Goal: Information Seeking & Learning: Learn about a topic

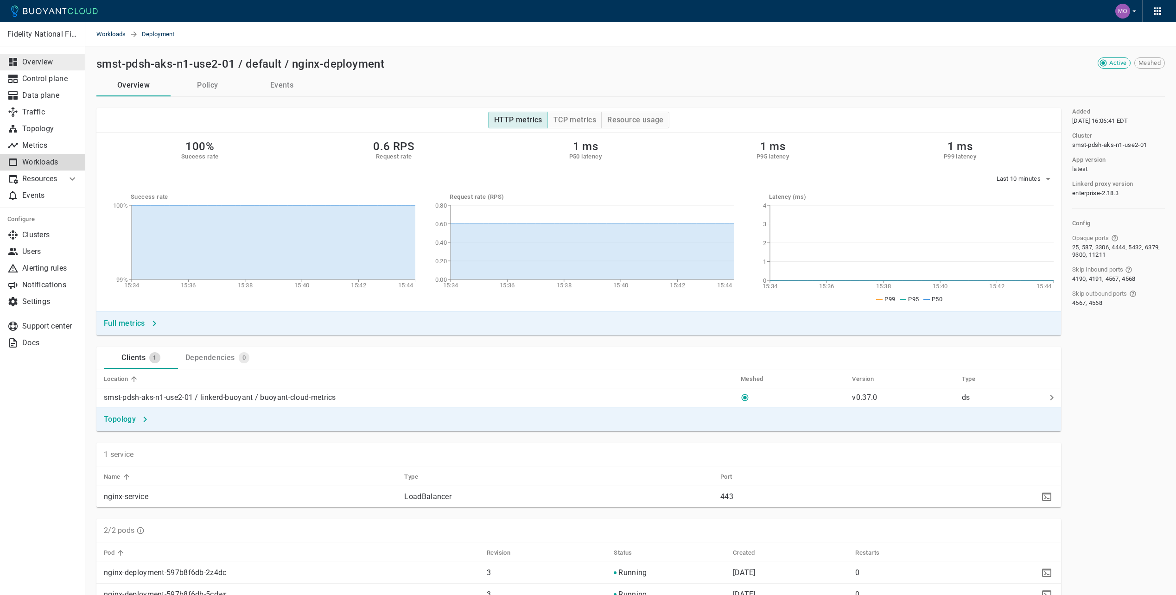
click at [35, 61] on p "Overview" at bounding box center [50, 61] width 56 height 9
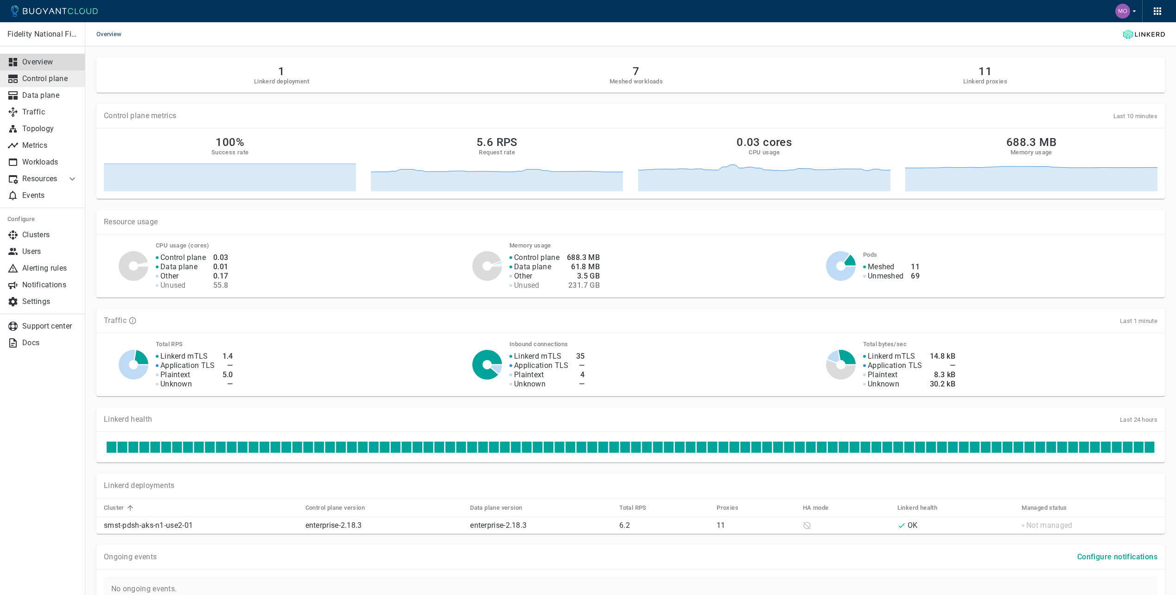
click at [57, 84] on link "Control plane" at bounding box center [42, 78] width 85 height 17
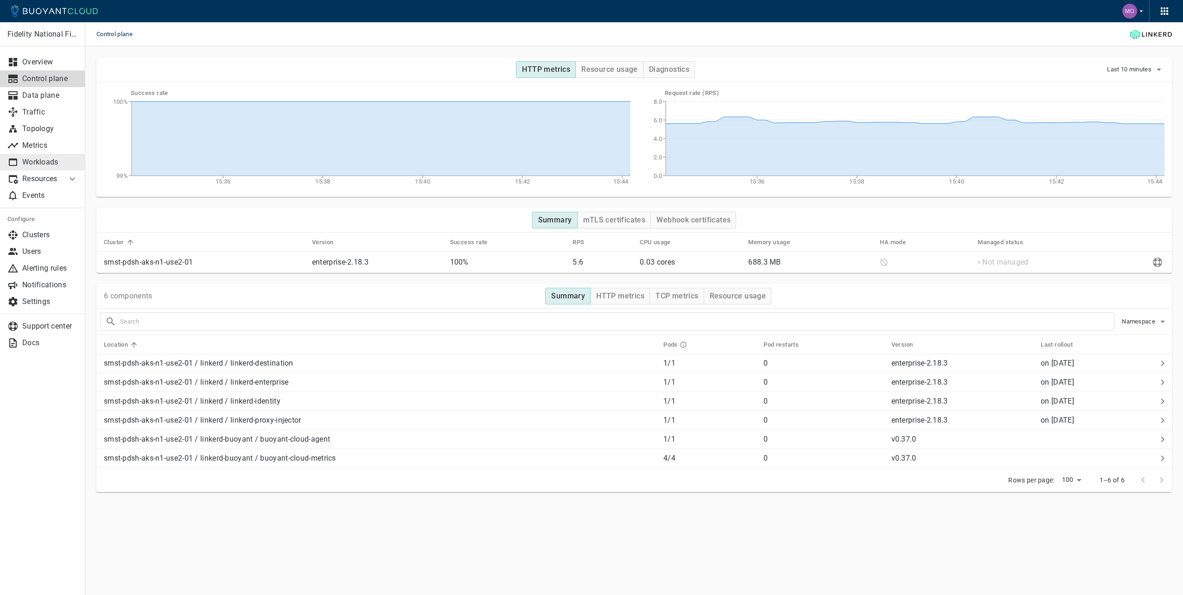
click at [41, 161] on p "Workloads" at bounding box center [50, 162] width 56 height 9
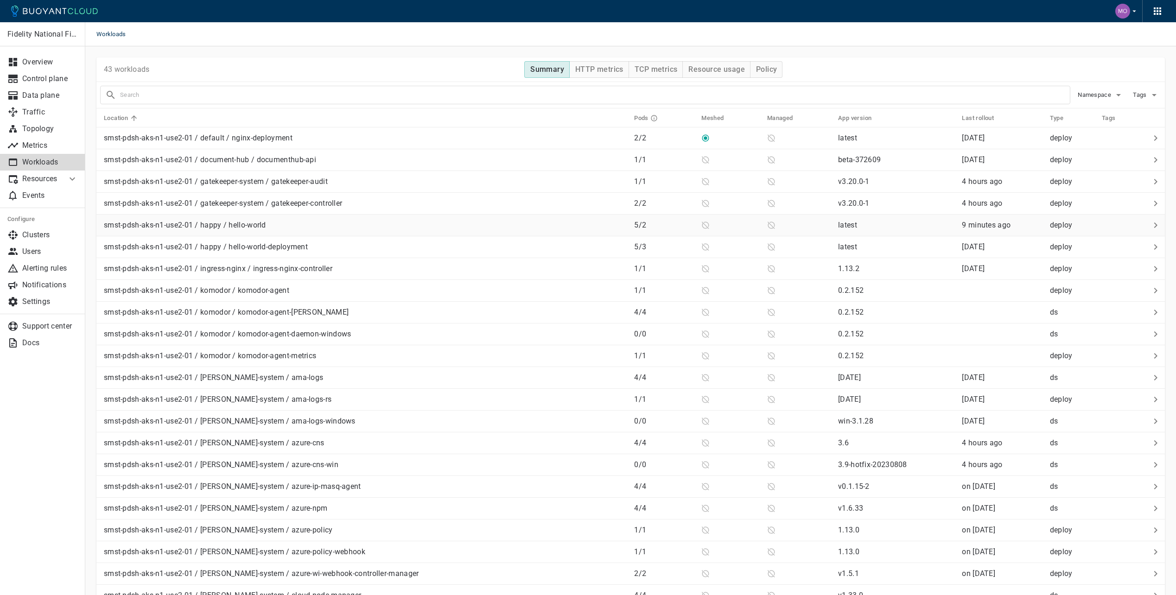
click at [282, 225] on div "smst-pdsh-aks-n1-use2-01 / happy / hello-world" at bounding box center [363, 223] width 526 height 13
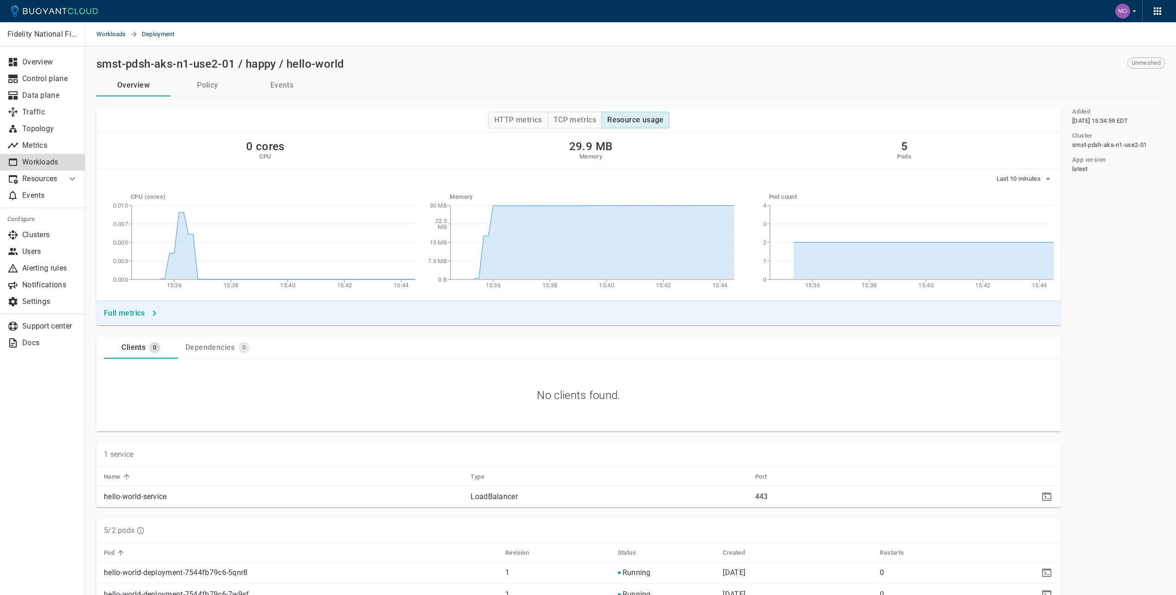
click at [51, 164] on p "Workloads" at bounding box center [50, 162] width 56 height 9
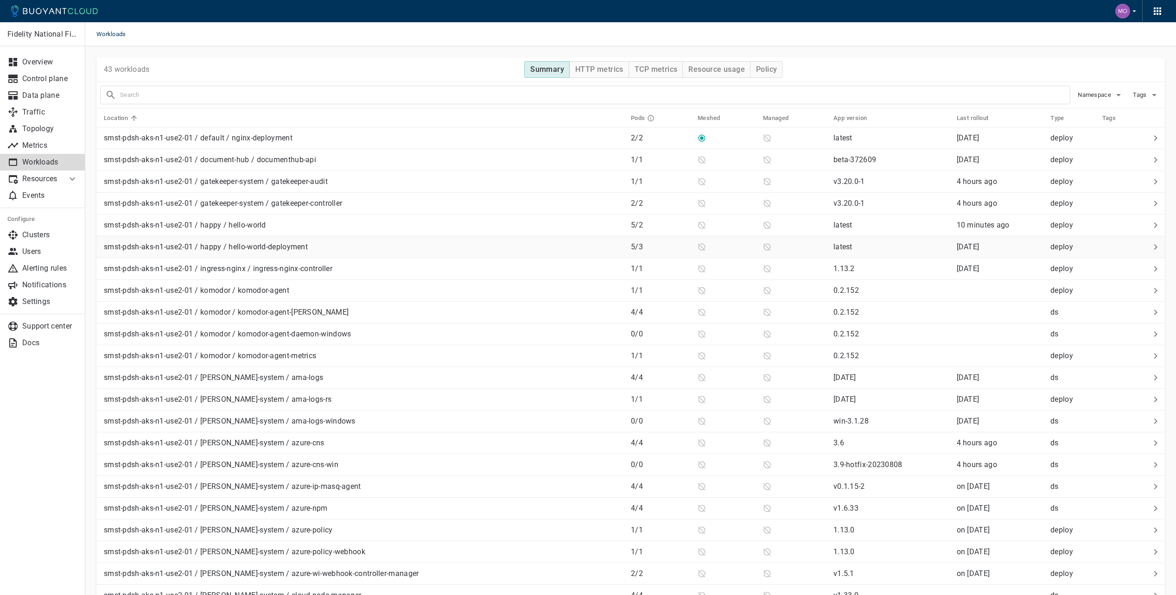
click at [420, 247] on div "smst-pdsh-aks-n1-use2-01 / happy / hello-world-deployment" at bounding box center [361, 245] width 523 height 13
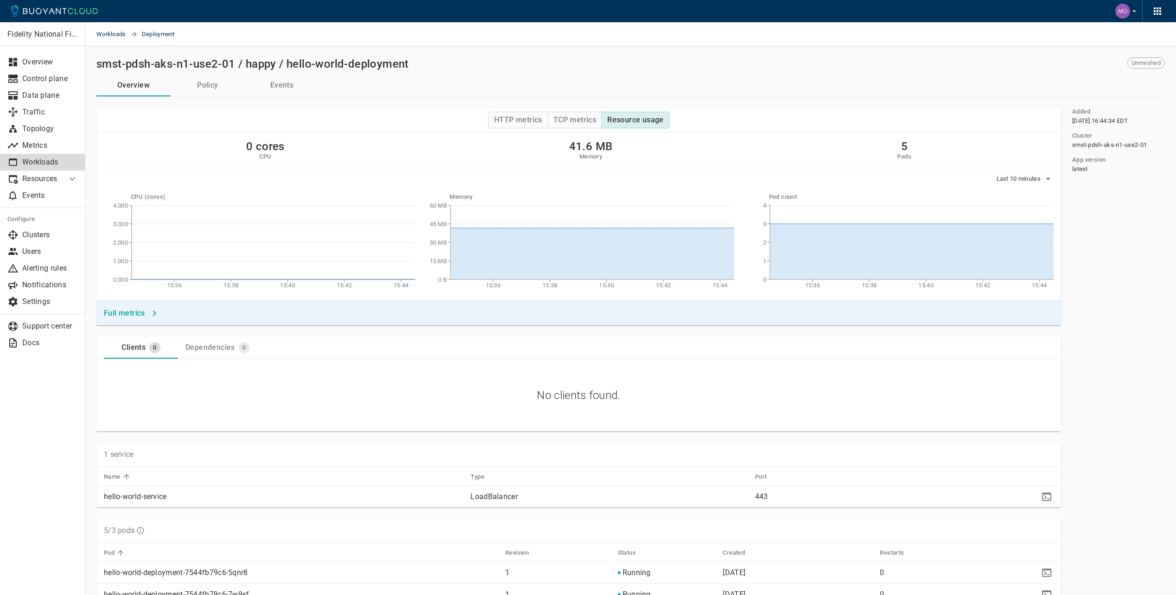
click at [29, 166] on p "Workloads" at bounding box center [50, 162] width 56 height 9
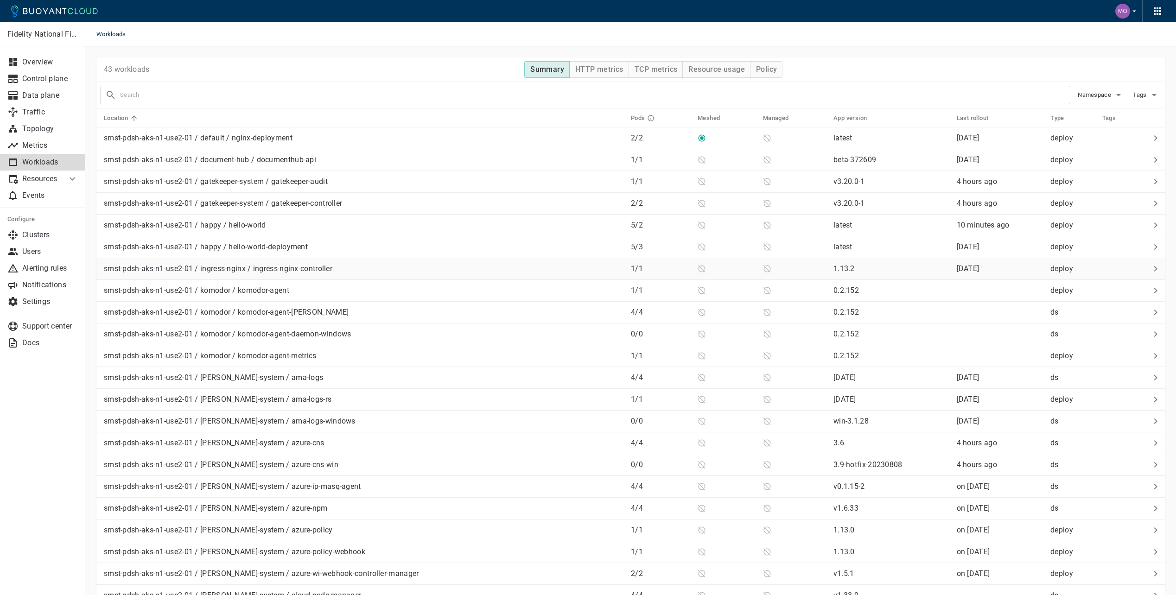
click at [284, 270] on p "smst-pdsh-aks-n1-use2-01 / ingress-nginx / ingress-nginx-controller" at bounding box center [218, 268] width 228 height 9
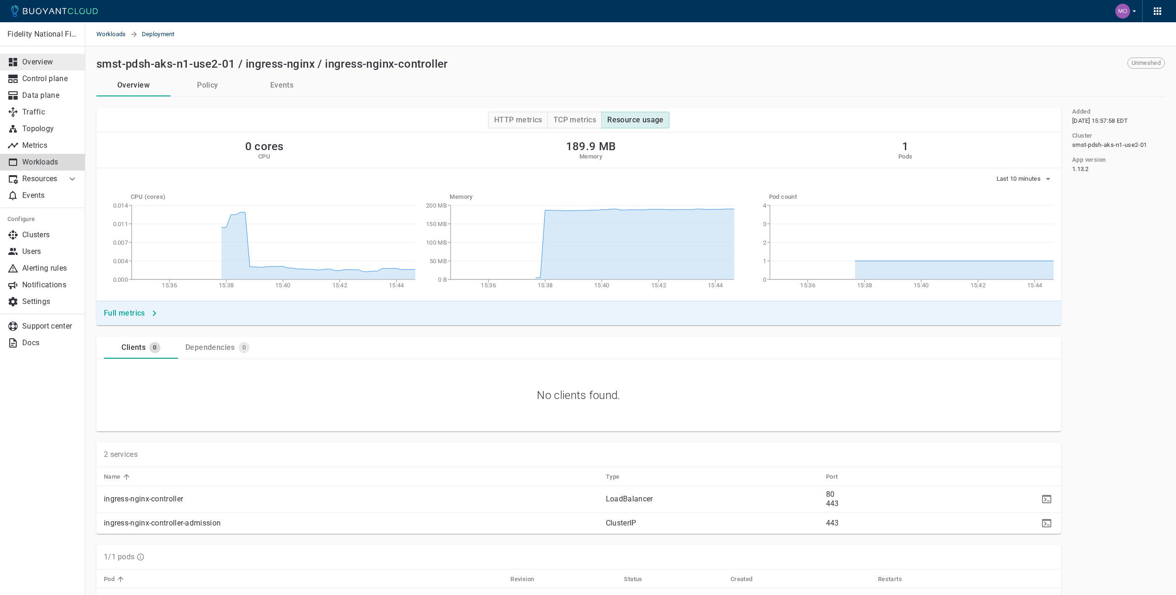
click at [22, 57] on div at bounding box center [14, 62] width 15 height 11
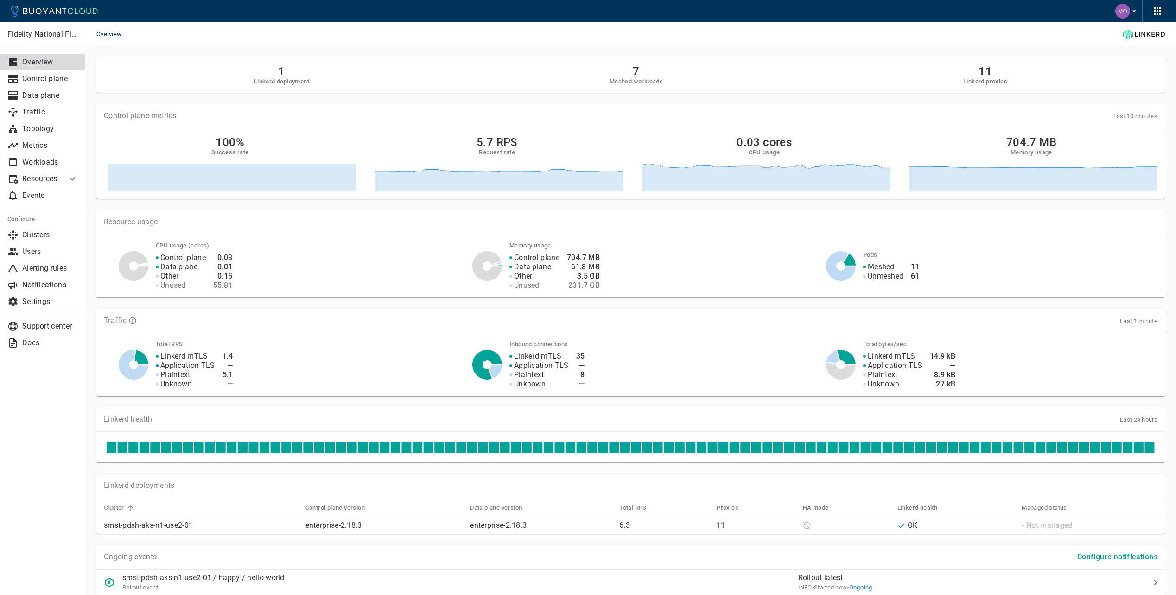
click at [46, 458] on div "Fidelity National Financial Overview Control plane Data plane Traffic Topology …" at bounding box center [42, 308] width 85 height 573
click at [47, 81] on p "Control plane" at bounding box center [50, 78] width 56 height 9
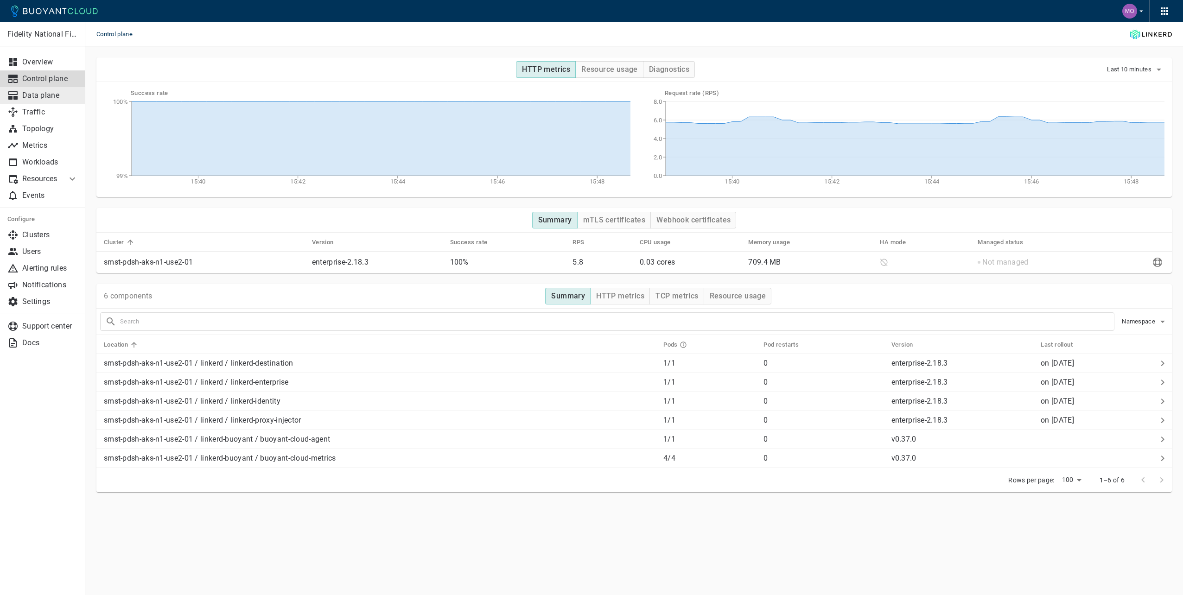
click at [47, 91] on p "Data plane" at bounding box center [50, 95] width 56 height 9
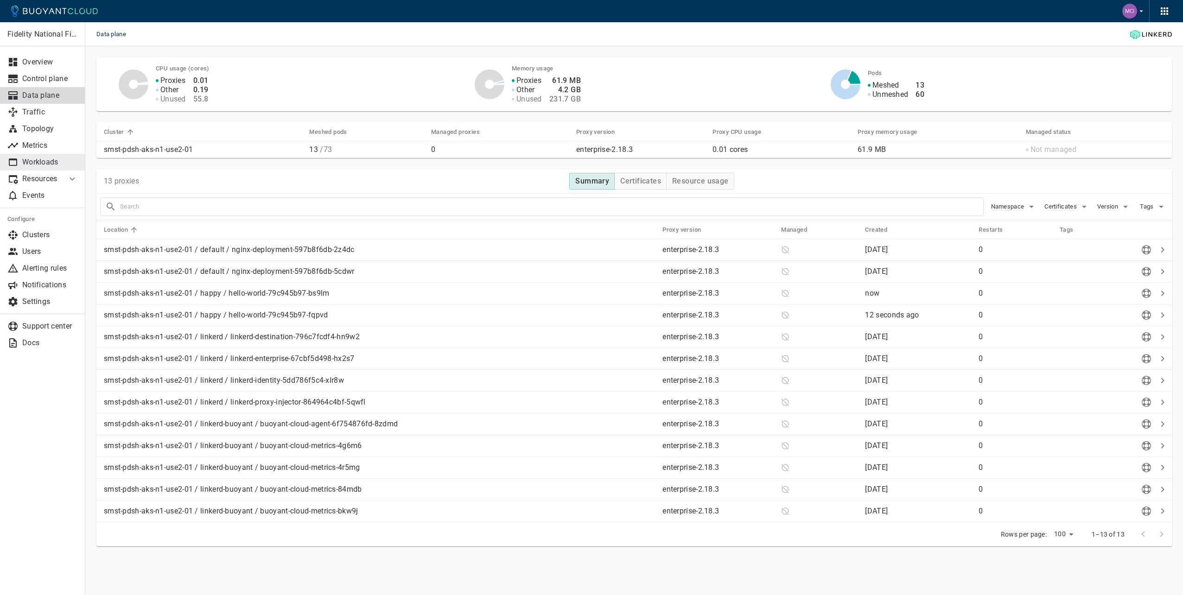
click at [44, 163] on p "Workloads" at bounding box center [50, 162] width 56 height 9
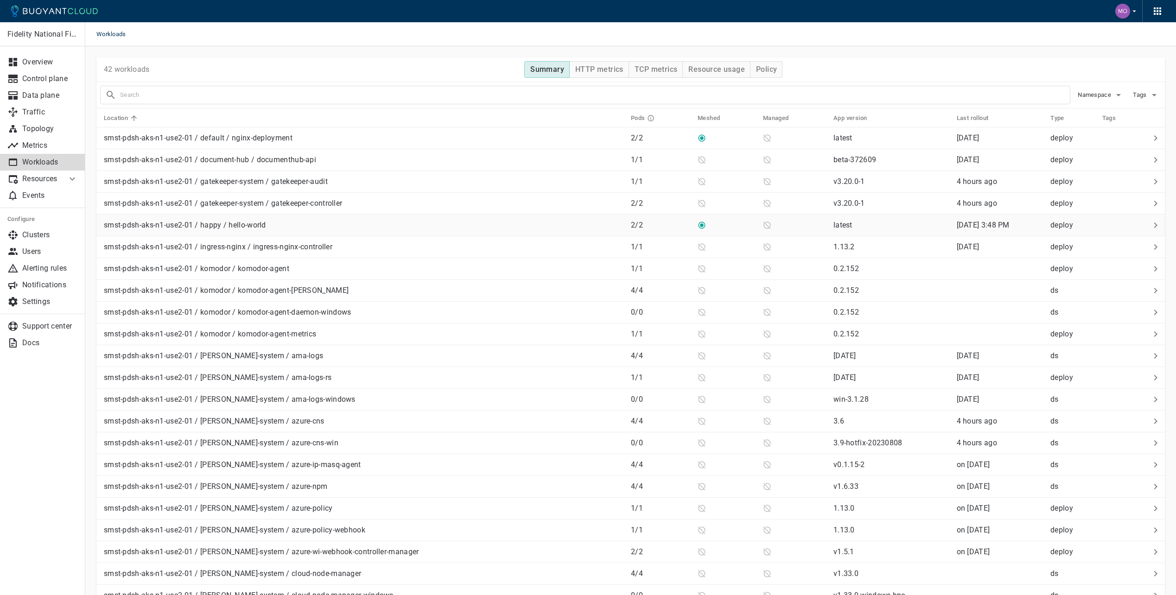
click at [287, 224] on div "smst-pdsh-aks-n1-use2-01 / happy / hello-world" at bounding box center [361, 223] width 523 height 13
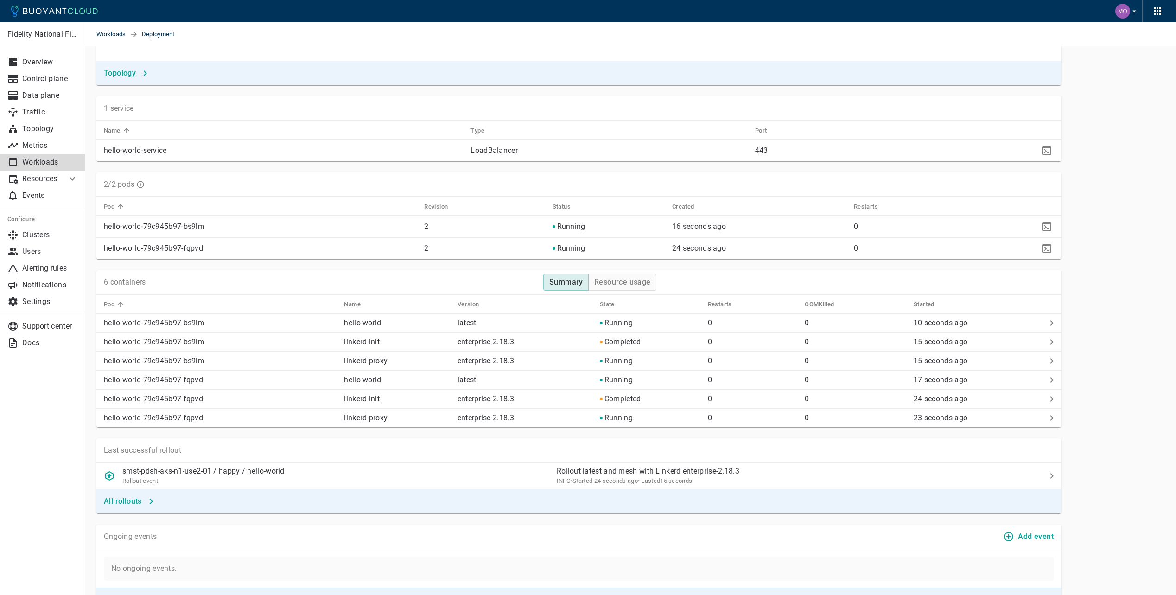
scroll to position [390, 0]
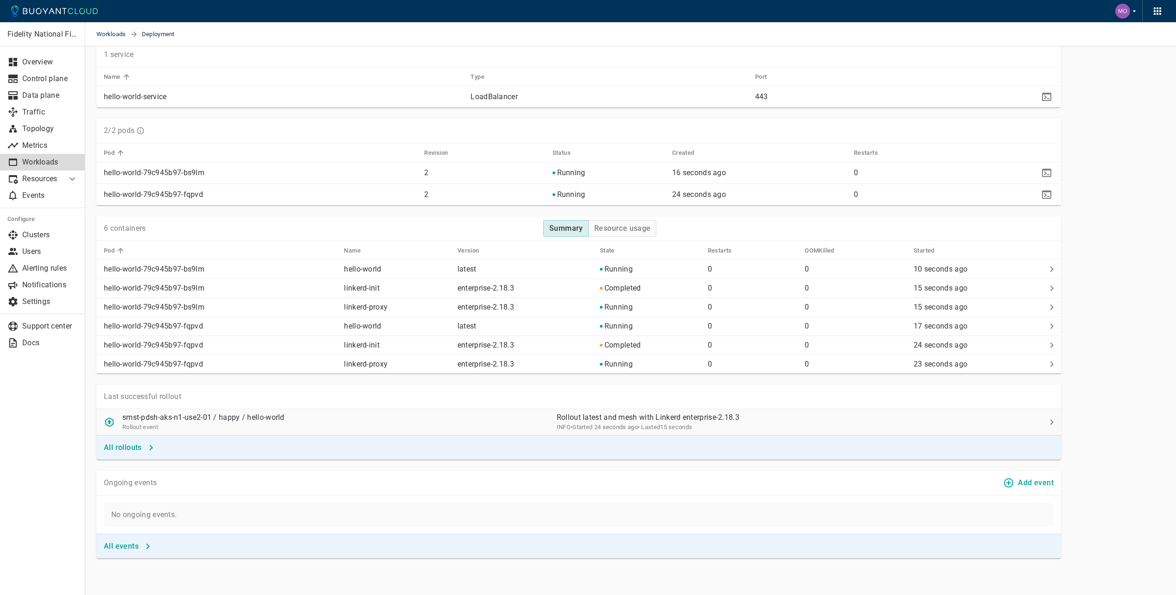
click at [446, 423] on div "smst-pdsh-aks-n1-use2-01 / happy / hello-world Rollout event" at bounding box center [322, 418] width 453 height 26
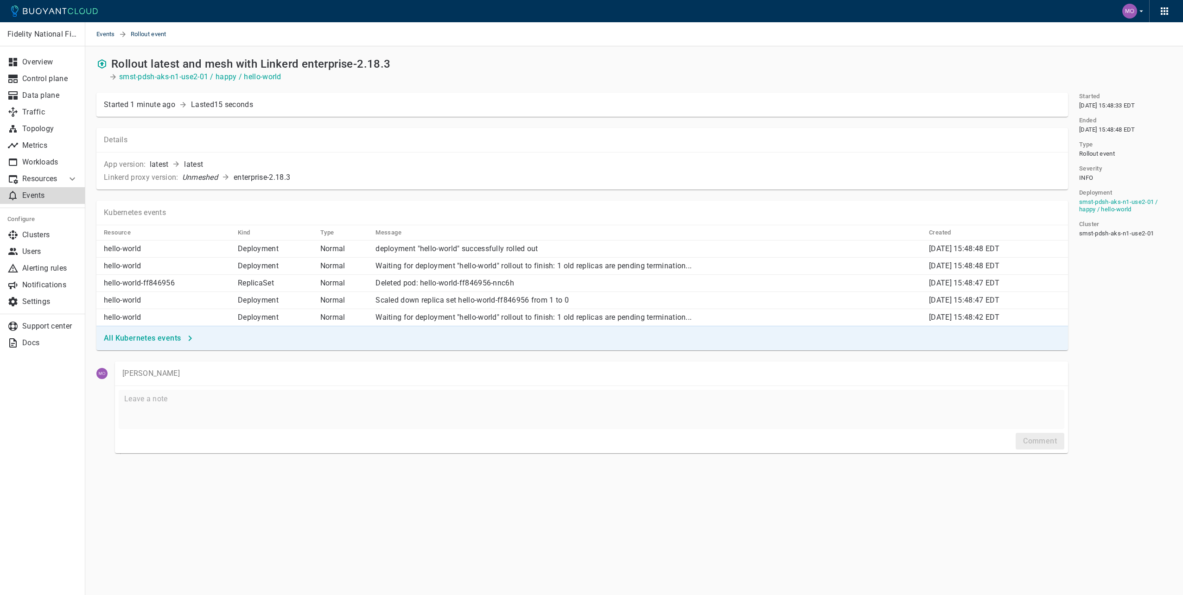
drag, startPoint x: 460, startPoint y: 193, endPoint x: 453, endPoint y: 320, distance: 127.2
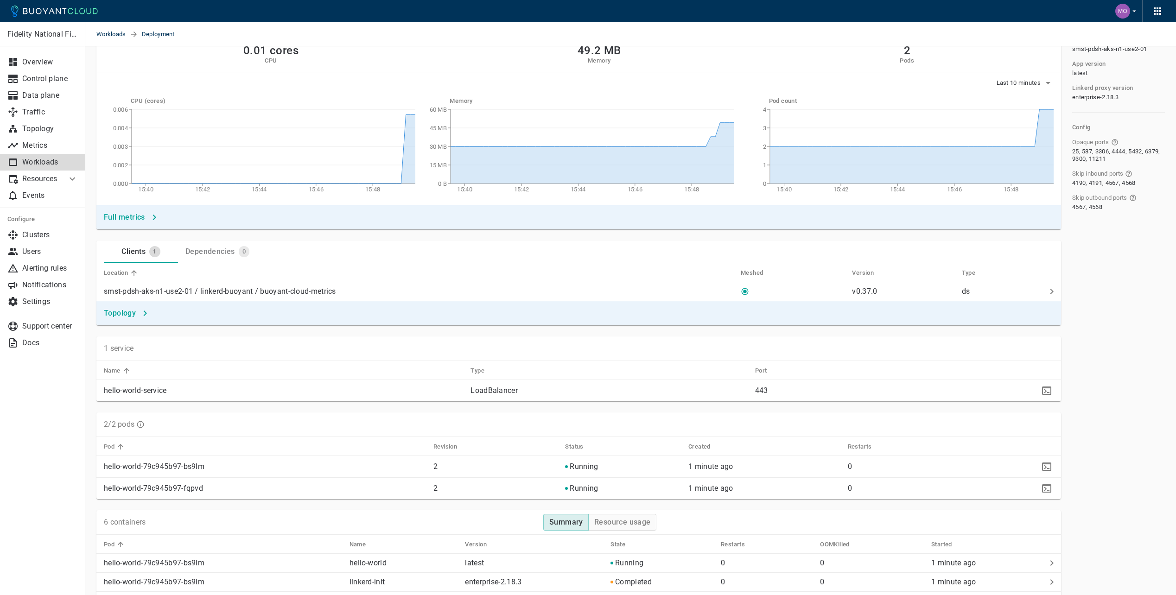
scroll to position [12, 0]
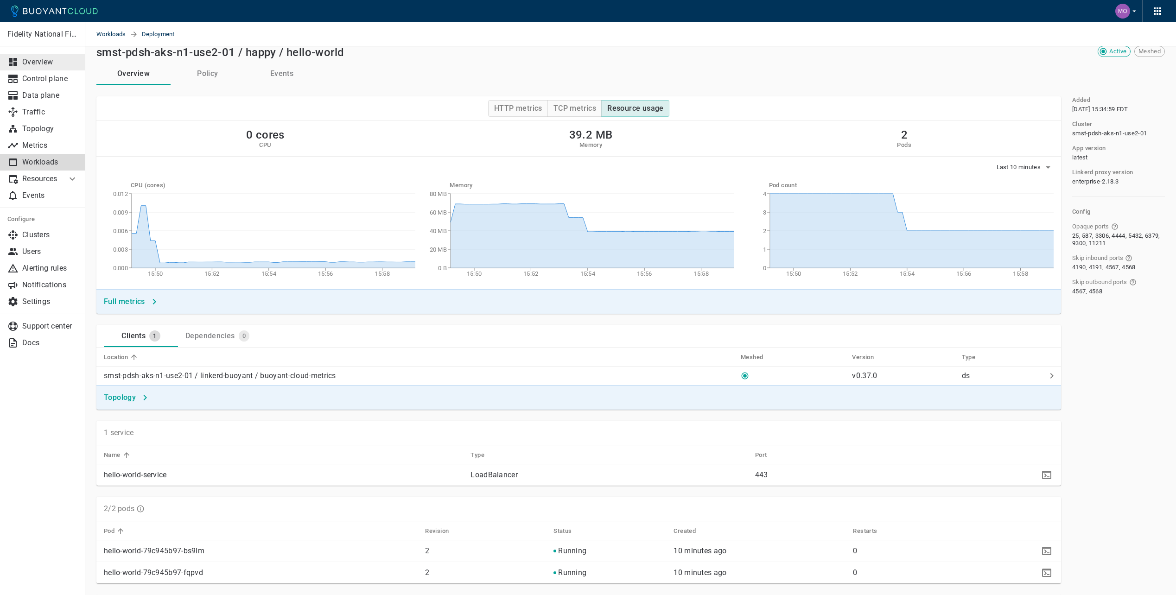
click at [44, 57] on p "Overview" at bounding box center [50, 61] width 56 height 9
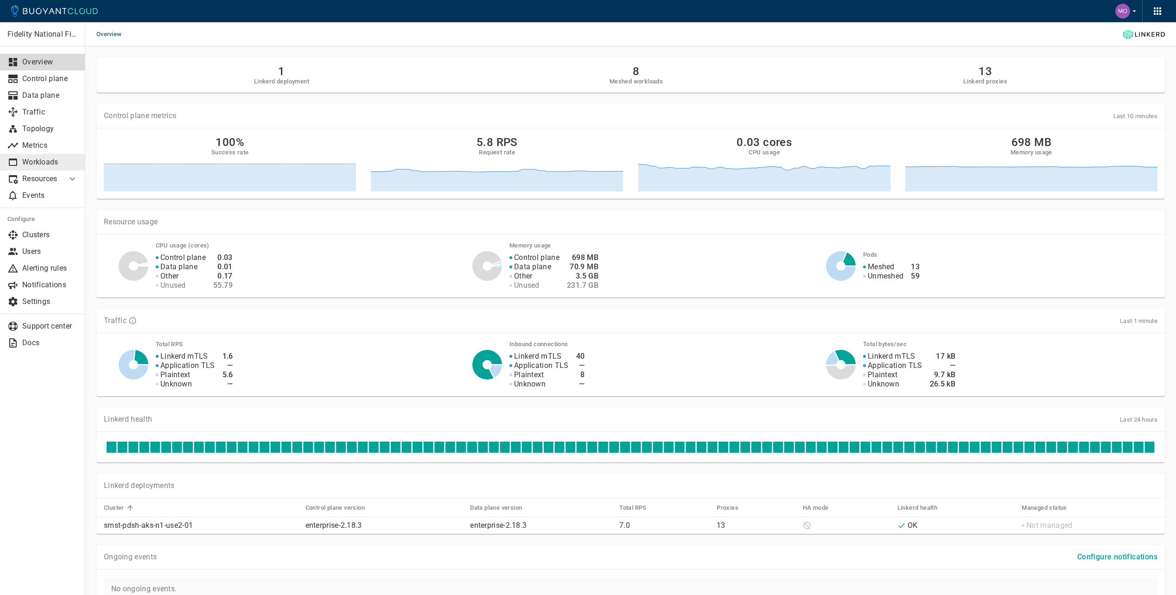
click at [37, 162] on p "Workloads" at bounding box center [50, 162] width 56 height 9
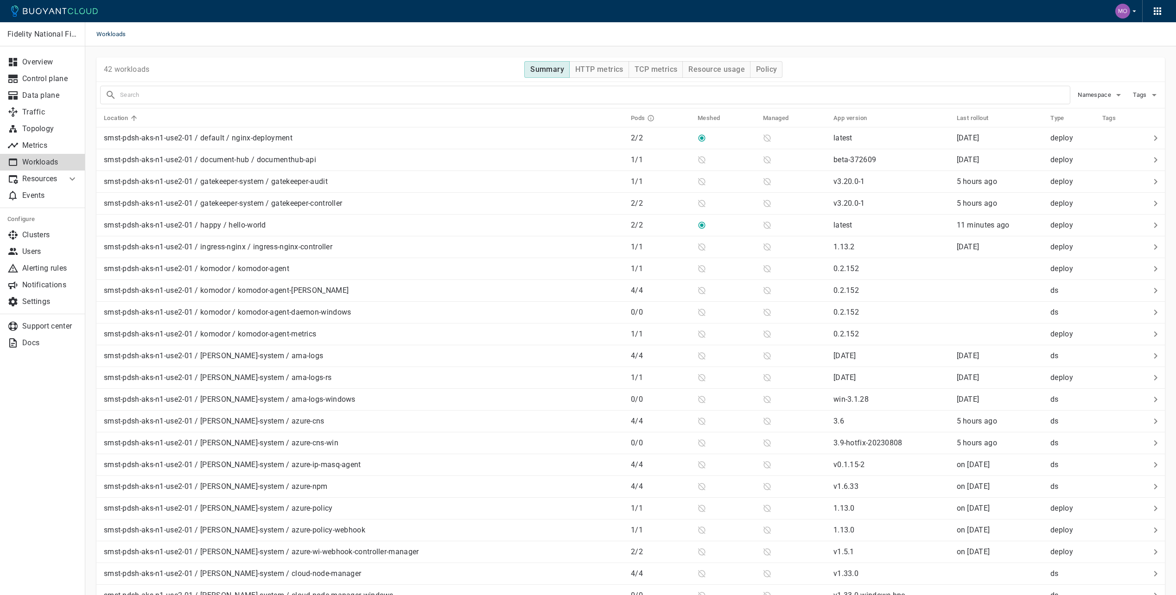
click at [47, 182] on p "Resources" at bounding box center [40, 178] width 37 height 9
click at [47, 180] on p "Resources" at bounding box center [40, 178] width 37 height 9
click at [24, 108] on p "Traffic" at bounding box center [50, 112] width 56 height 9
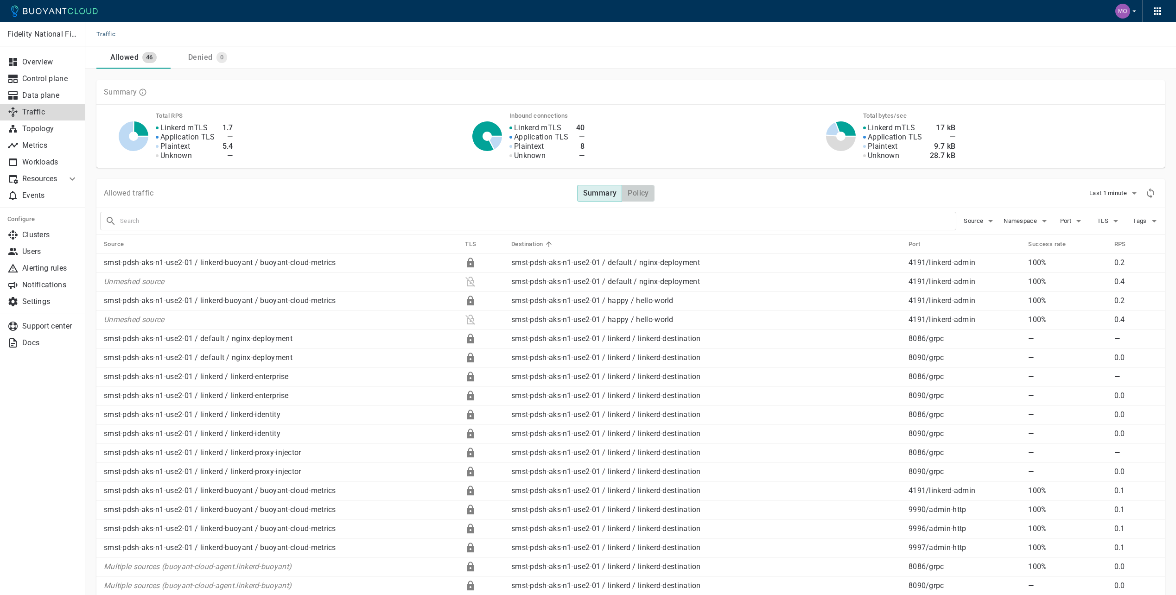
click at [639, 195] on h4 "Policy" at bounding box center [637, 193] width 21 height 9
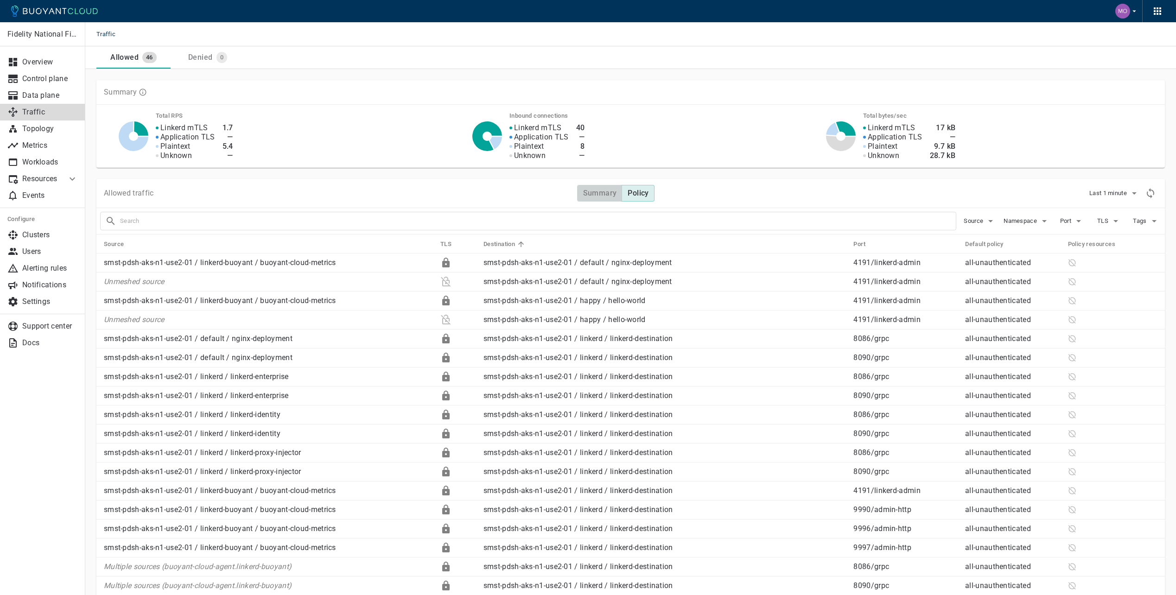
click at [598, 192] on h4 "Summary" at bounding box center [600, 193] width 34 height 9
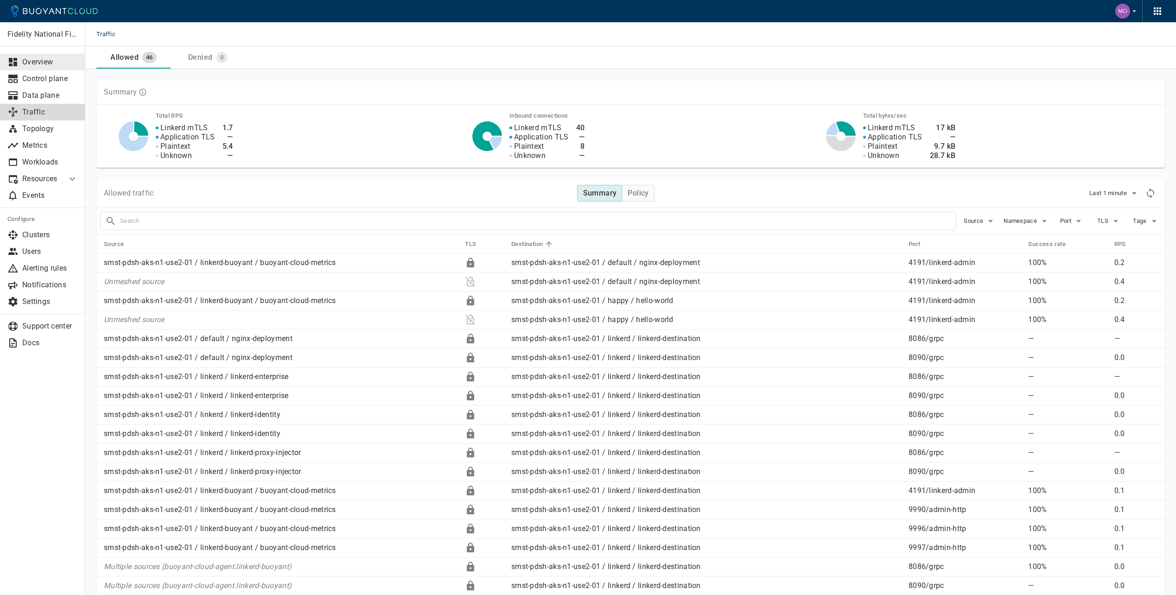
click at [26, 60] on p "Overview" at bounding box center [50, 61] width 56 height 9
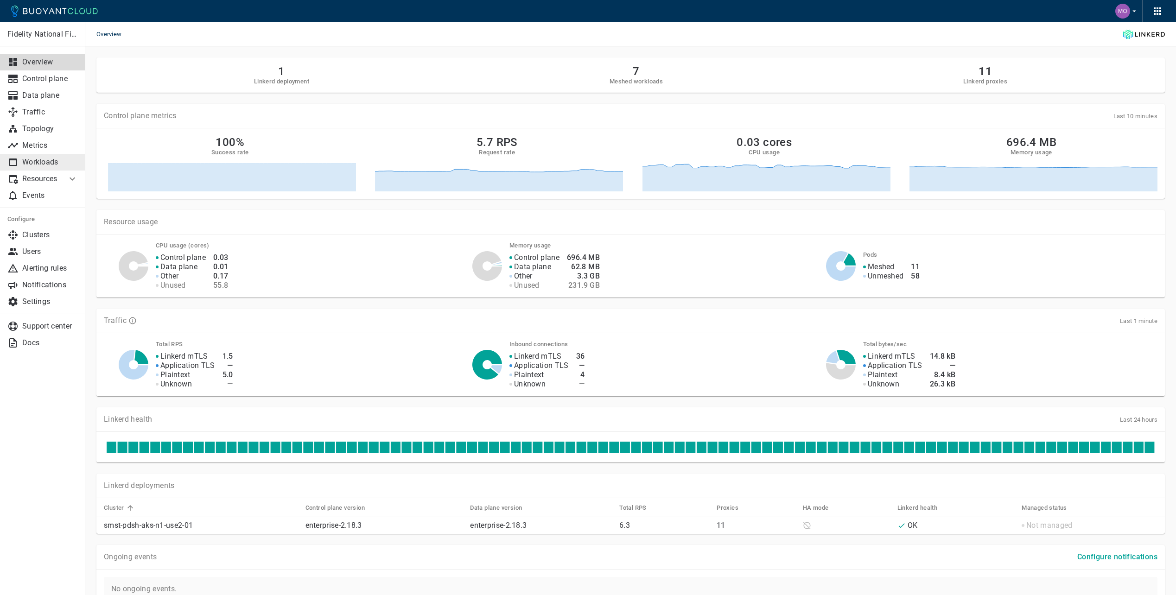
click at [44, 163] on p "Workloads" at bounding box center [50, 162] width 56 height 9
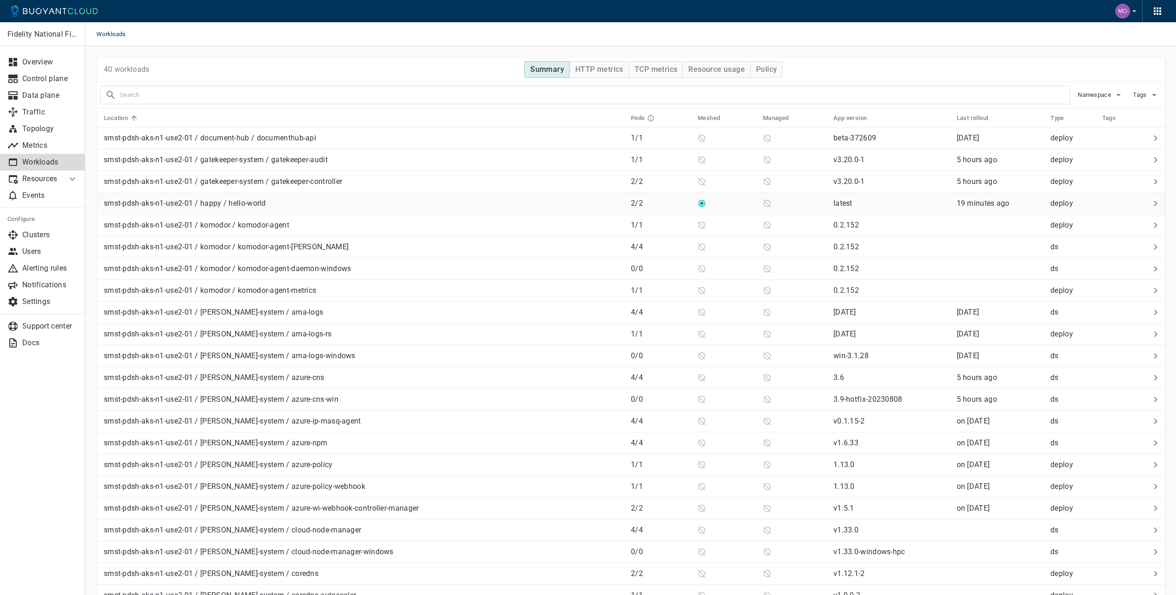
click at [331, 208] on td "smst-pdsh-aks-n1-use2-01 / happy / hello-world" at bounding box center [359, 204] width 527 height 22
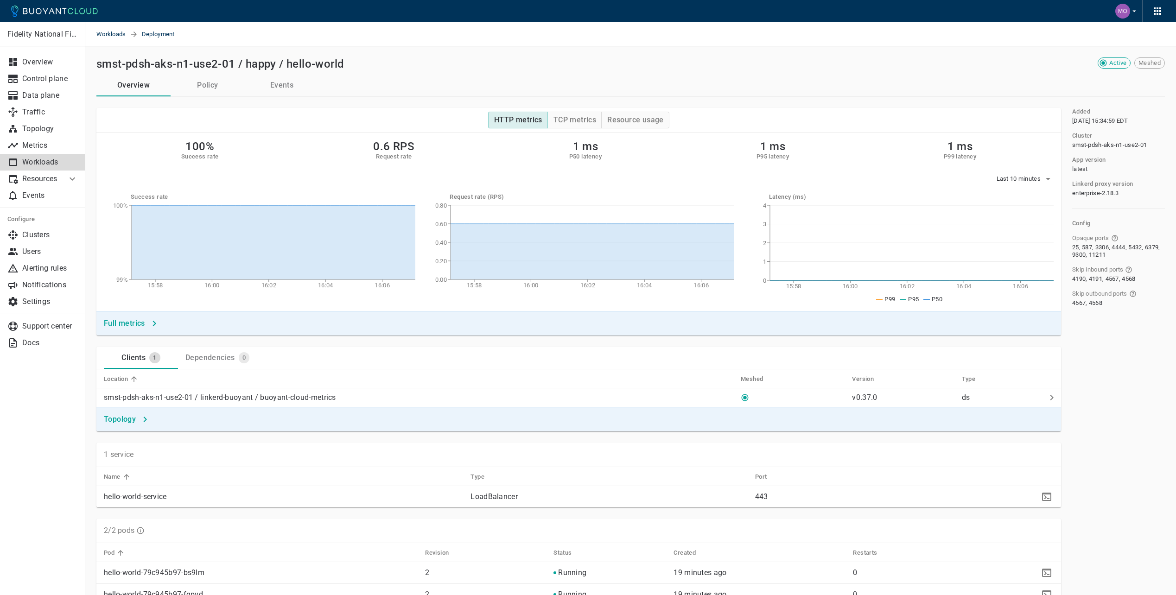
click at [35, 163] on p "Workloads" at bounding box center [50, 162] width 56 height 9
